Goal: Information Seeking & Learning: Compare options

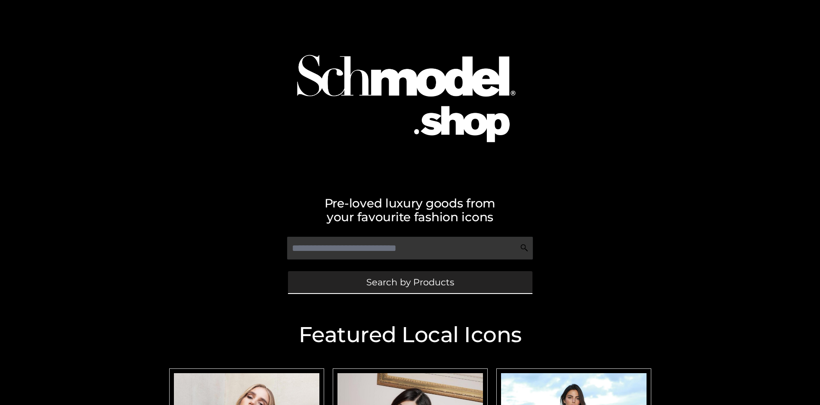
click at [410, 282] on span "Search by Products" at bounding box center [410, 282] width 88 height 9
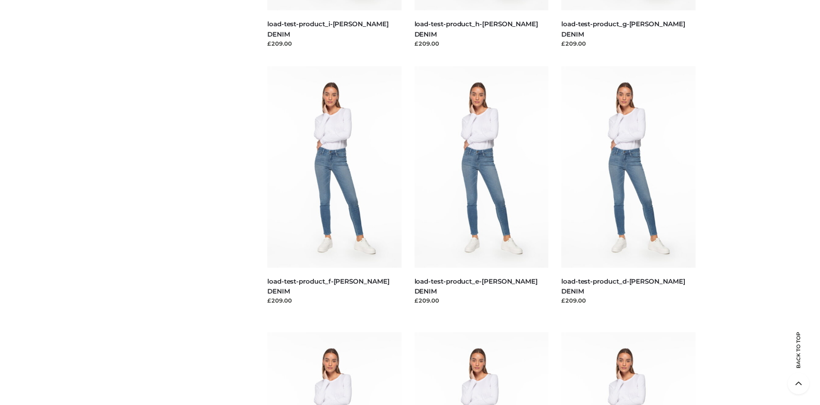
scroll to position [1806, 0]
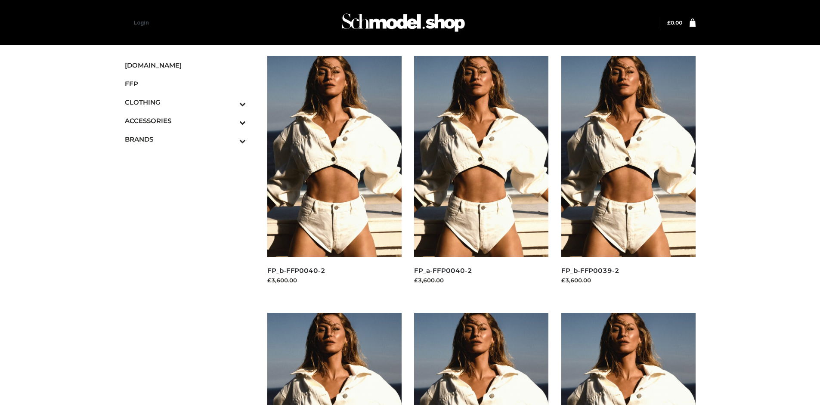
scroll to position [662, 0]
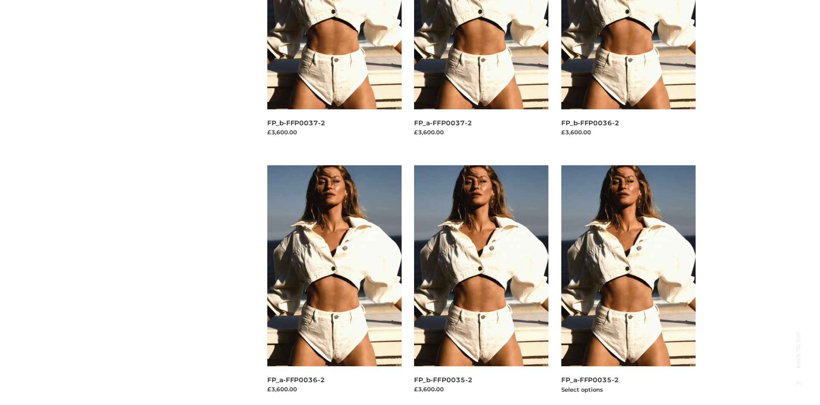
click at [628, 285] on img at bounding box center [628, 265] width 134 height 201
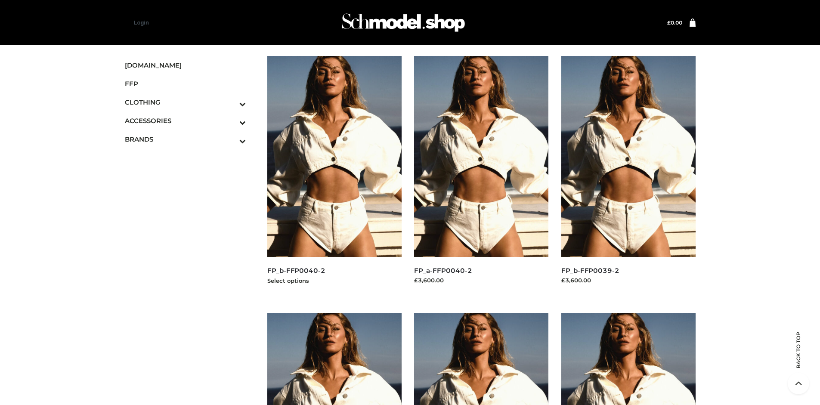
click at [334, 176] on img at bounding box center [334, 156] width 134 height 201
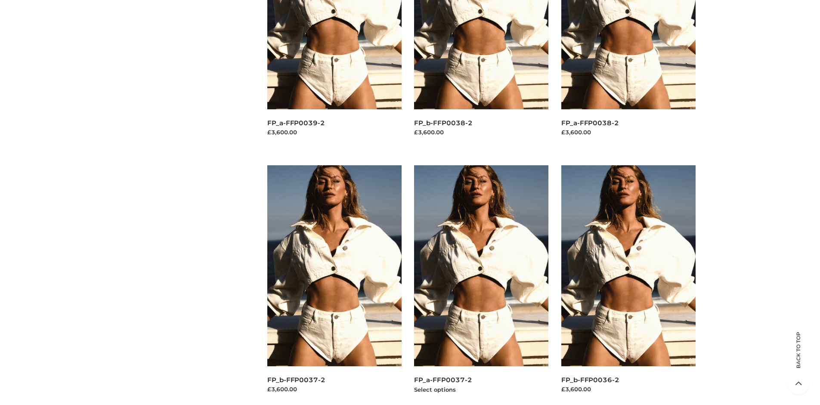
click at [481, 285] on img at bounding box center [481, 265] width 134 height 201
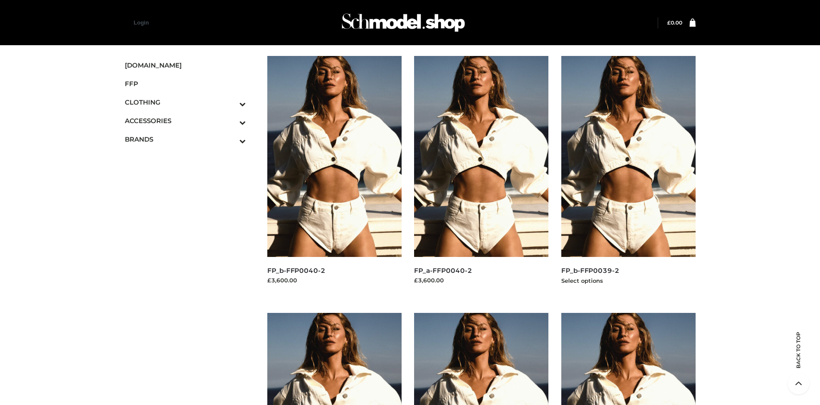
click at [628, 176] on img at bounding box center [628, 156] width 134 height 201
click at [231, 139] on icon "Toggle Submenu" at bounding box center [197, 141] width 96 height 10
click at [189, 176] on span "PARKERSMITH" at bounding box center [189, 176] width 113 height 10
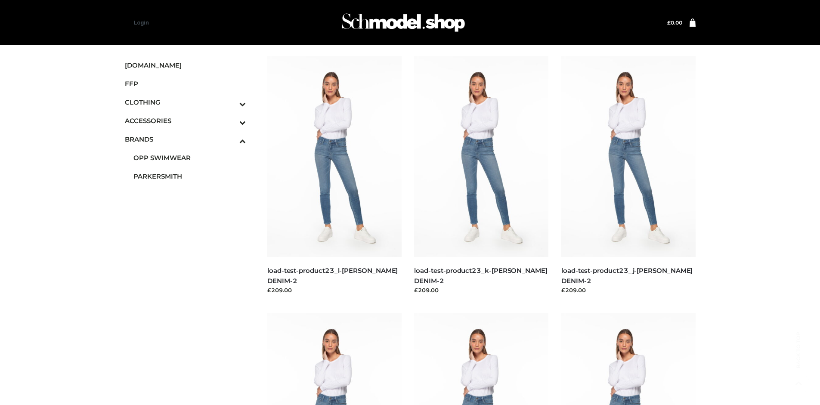
scroll to position [662, 0]
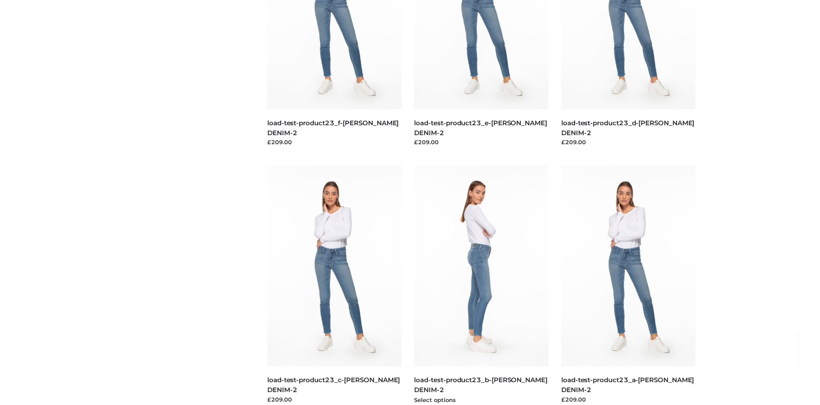
click at [481, 285] on img at bounding box center [481, 265] width 134 height 201
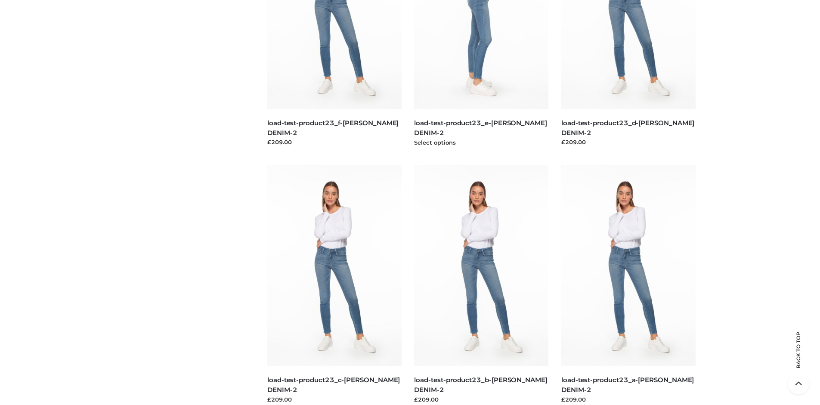
scroll to position [405, 0]
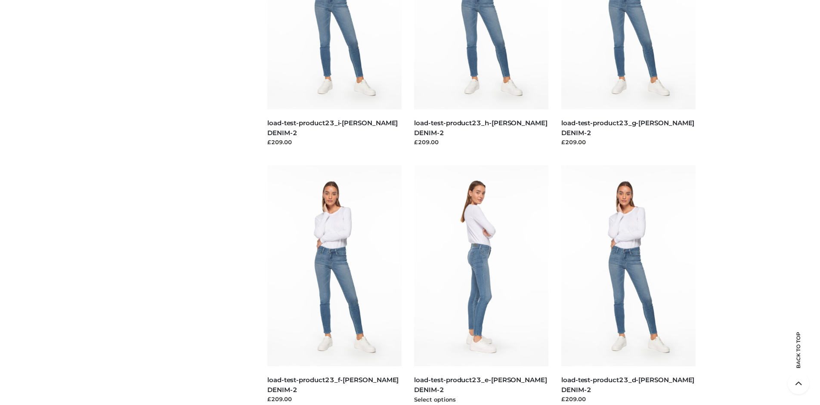
click at [481, 285] on img at bounding box center [481, 265] width 134 height 201
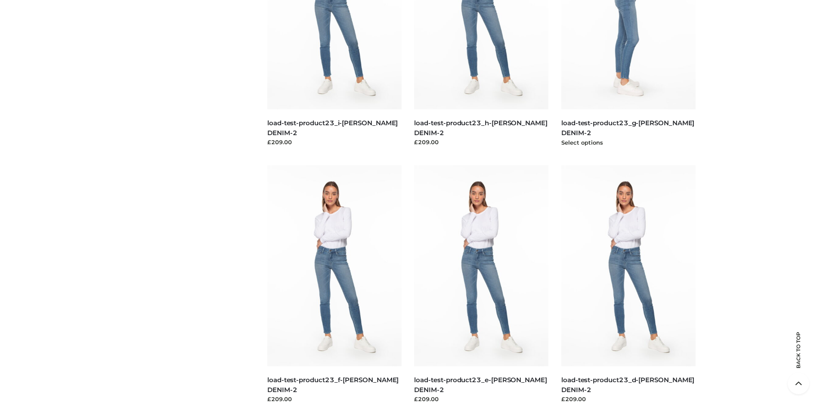
scroll to position [0, 0]
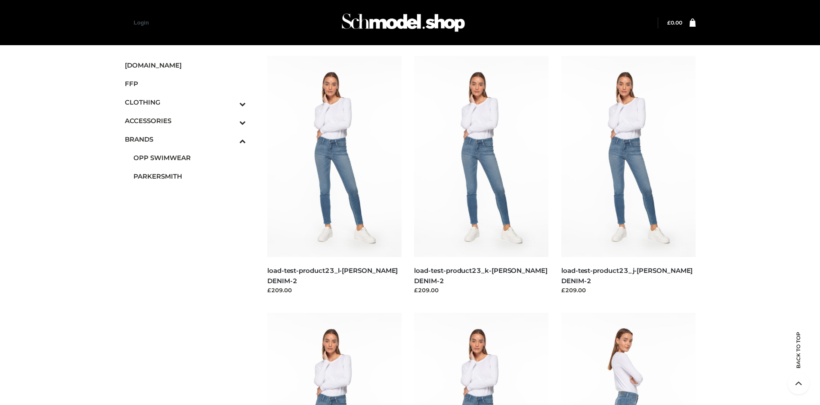
click at [628, 359] on img at bounding box center [628, 413] width 134 height 201
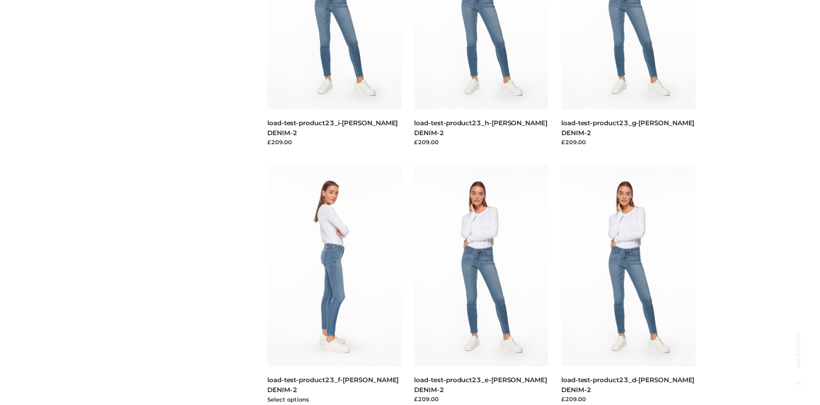
click at [334, 285] on img at bounding box center [334, 265] width 134 height 201
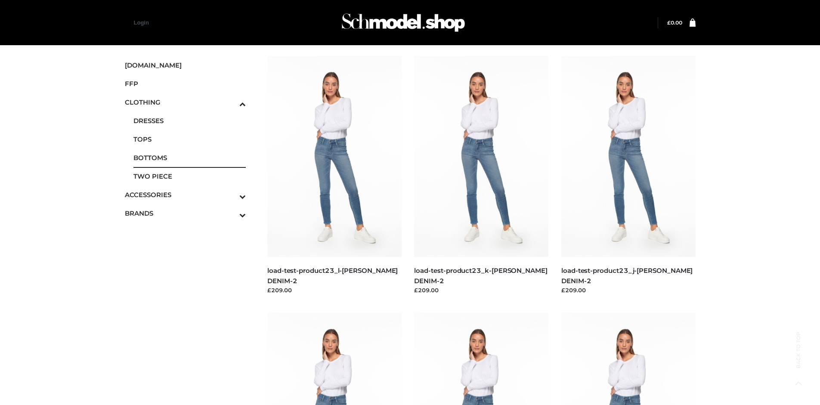
click at [189, 158] on span "BOTTOMS" at bounding box center [189, 158] width 113 height 10
click at [481, 359] on img at bounding box center [481, 413] width 134 height 201
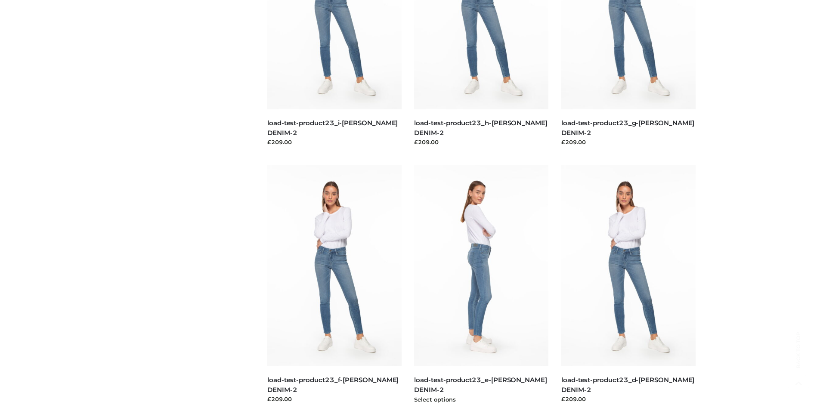
click at [481, 285] on img at bounding box center [481, 265] width 134 height 201
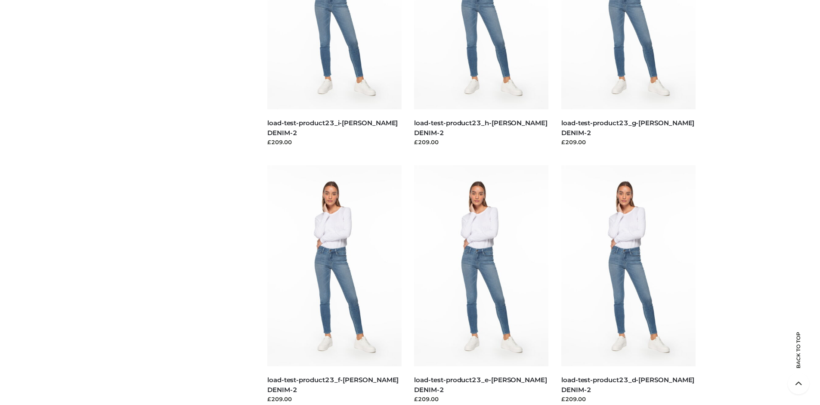
scroll to position [662, 0]
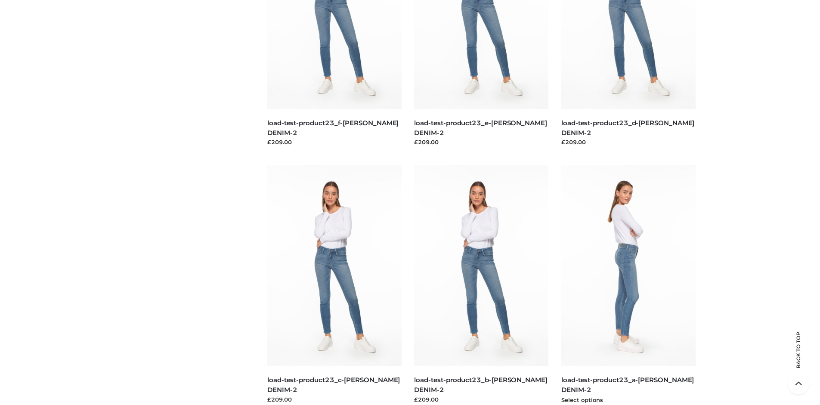
click at [628, 285] on img at bounding box center [628, 265] width 134 height 201
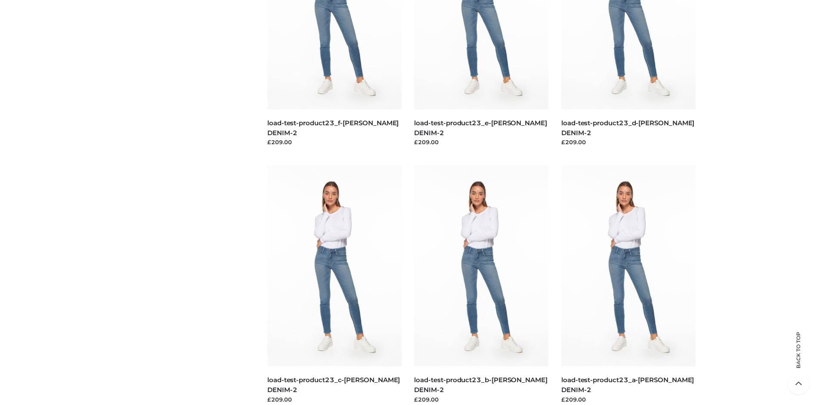
scroll to position [0, 0]
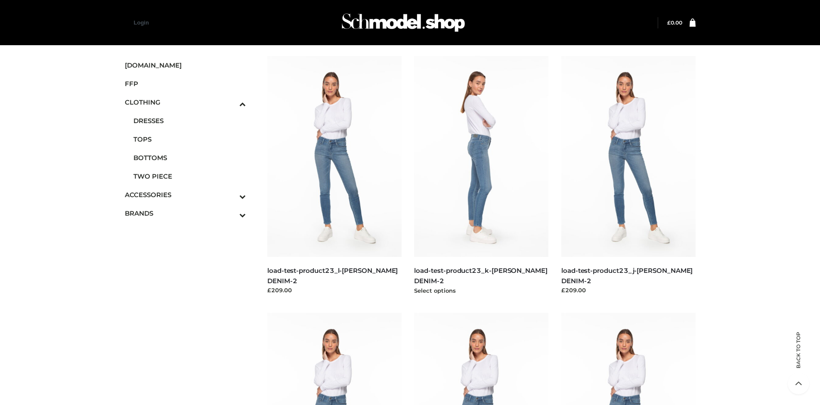
click at [481, 176] on img at bounding box center [481, 156] width 134 height 201
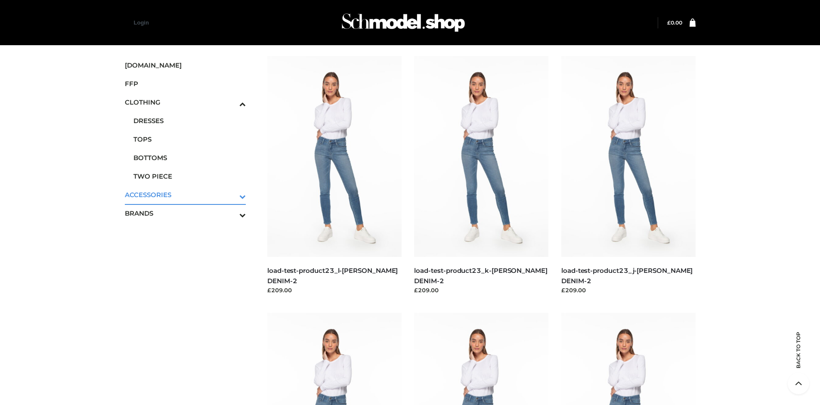
click at [231, 195] on icon "Toggle Submenu" at bounding box center [197, 197] width 96 height 10
click at [189, 158] on span "JEWELRY" at bounding box center [189, 159] width 113 height 10
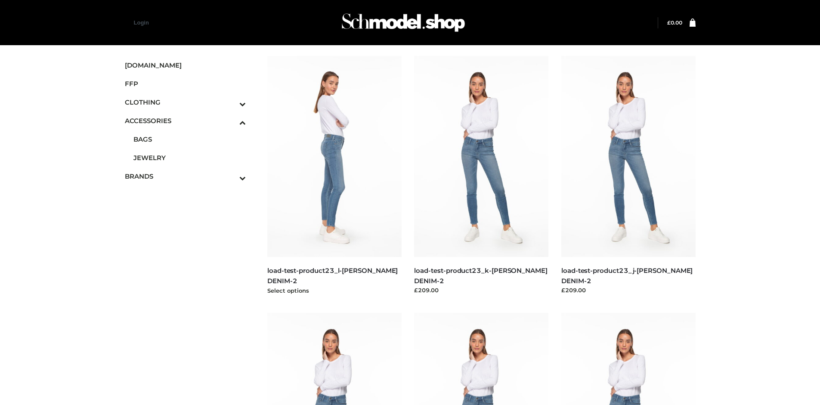
click at [334, 176] on img at bounding box center [334, 156] width 134 height 201
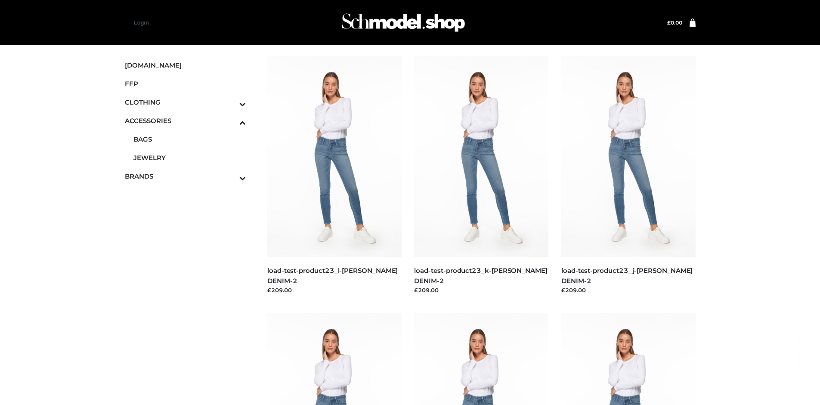
scroll to position [405, 0]
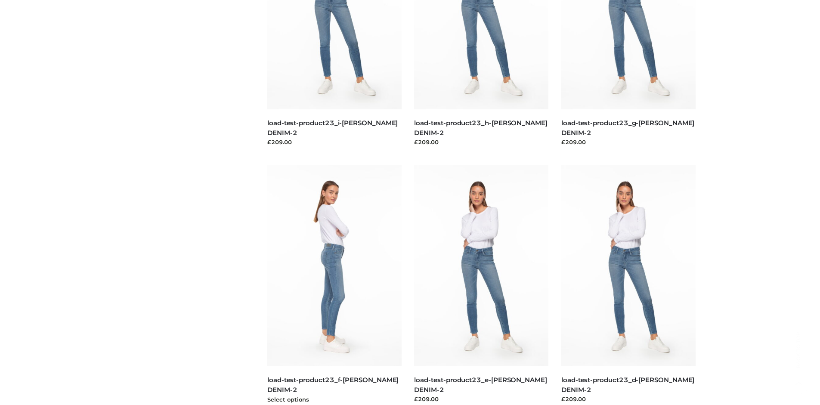
click at [334, 285] on img at bounding box center [334, 265] width 134 height 201
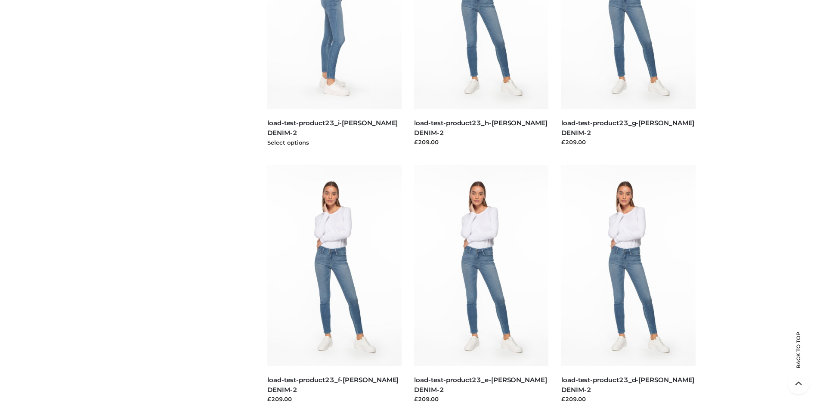
scroll to position [0, 0]
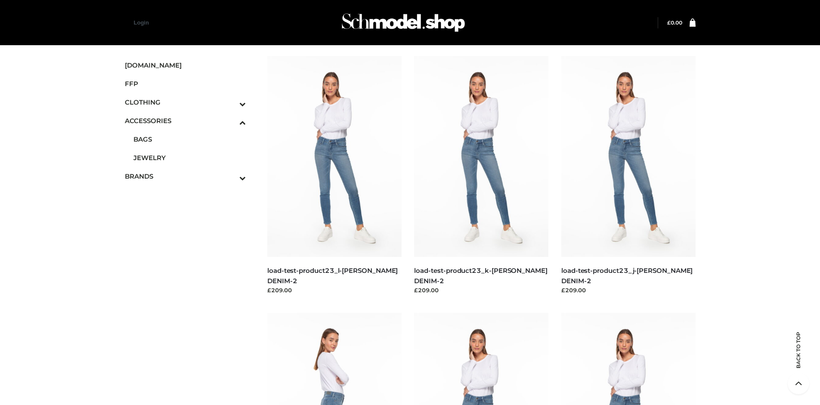
click at [334, 359] on img at bounding box center [334, 413] width 134 height 201
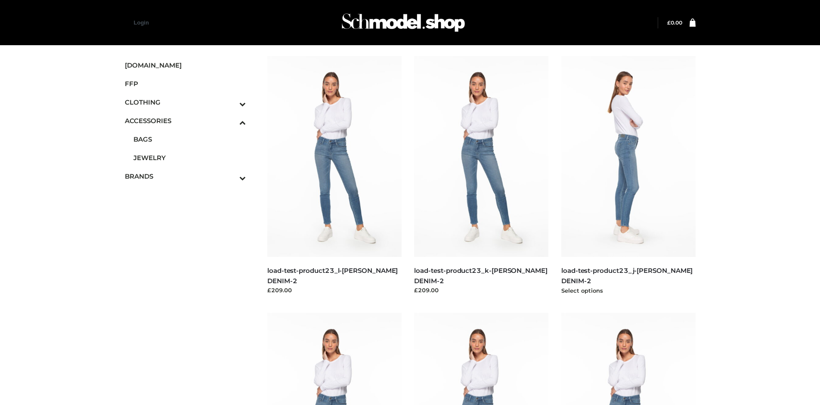
click at [628, 176] on img at bounding box center [628, 156] width 134 height 201
